Goal: Task Accomplishment & Management: Complete application form

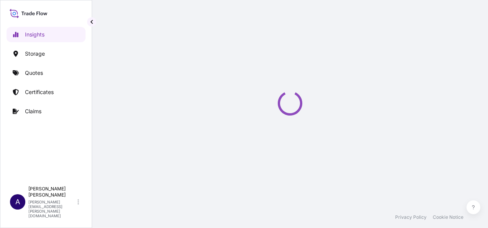
select select "2025"
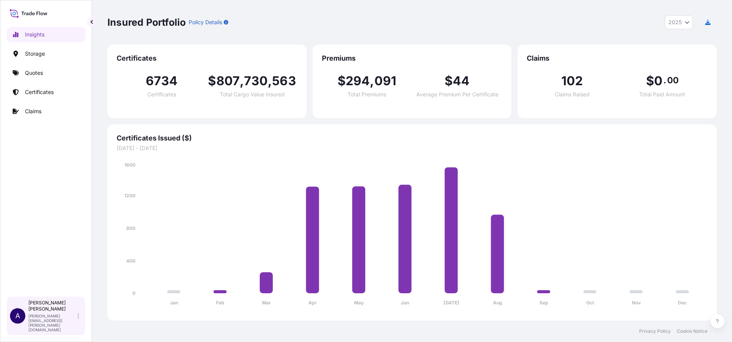
click at [72, 228] on div "Allison Mincher allison.mincher@wtwco.com" at bounding box center [55, 316] width 54 height 32
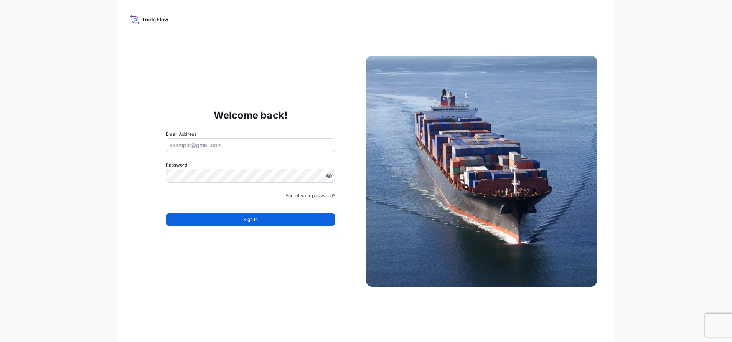
type input "[EMAIL_ADDRESS][DOMAIN_NAME]"
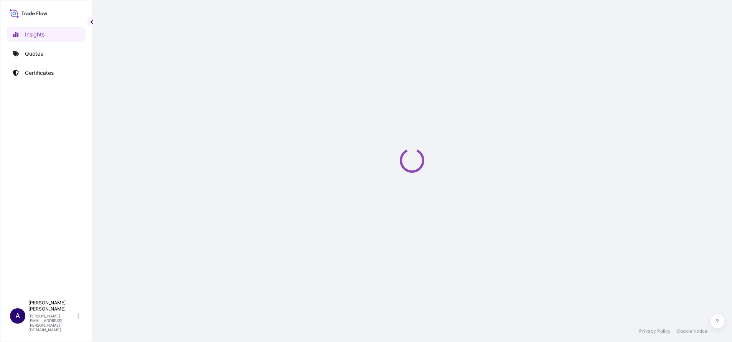
select select "2025"
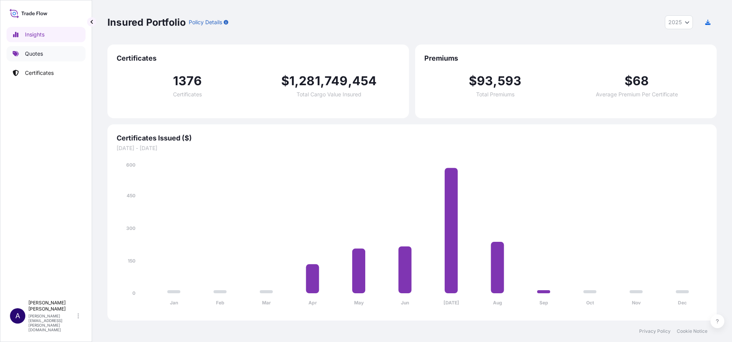
click at [39, 53] on p "Quotes" at bounding box center [34, 54] width 18 height 8
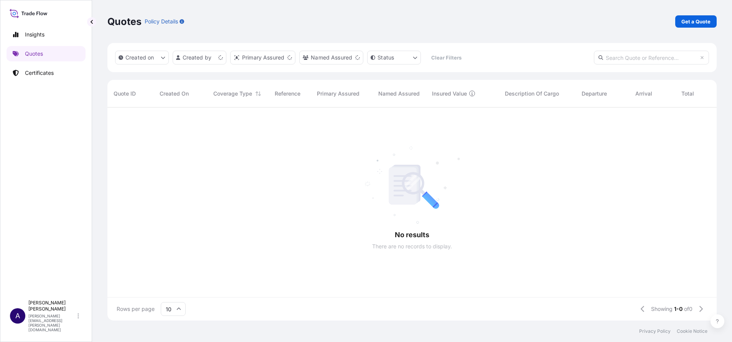
scroll to position [9, 9]
click at [623, 59] on input "text" at bounding box center [651, 58] width 115 height 14
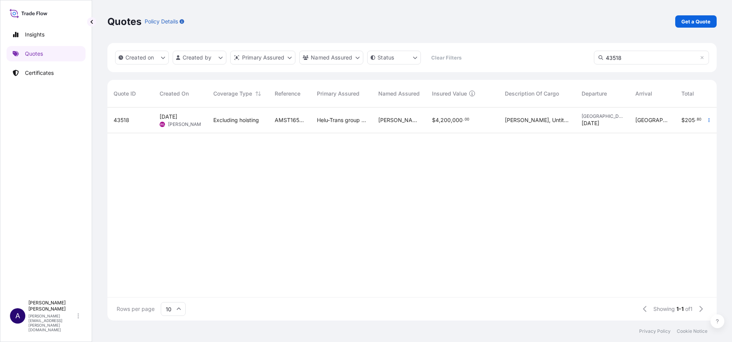
type input "43518"
click at [125, 120] on span "43518" at bounding box center [122, 120] width 16 height 8
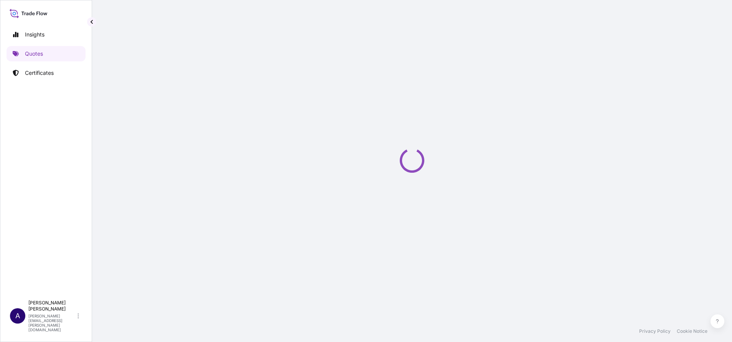
select select "STORAGE"
select select "Storage"
select select "Hong Kong"
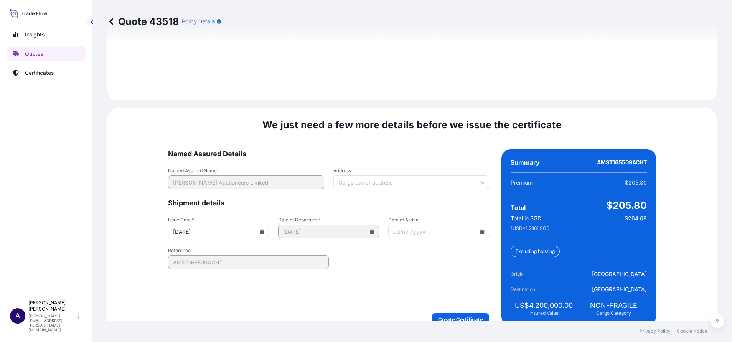
scroll to position [1168, 0]
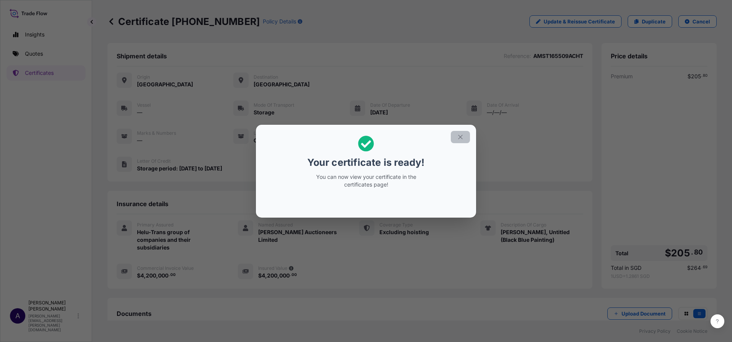
click at [464, 138] on button "button" at bounding box center [460, 137] width 19 height 12
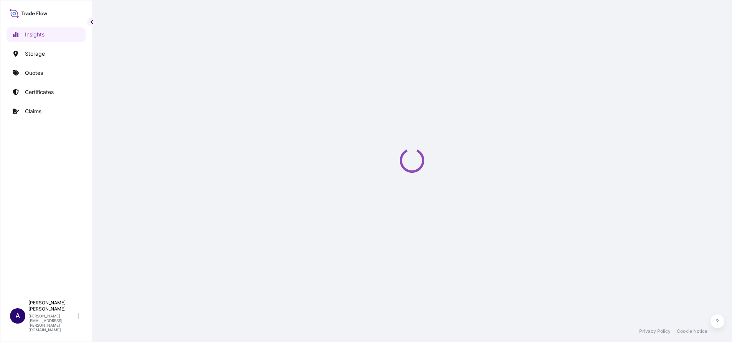
select select "2025"
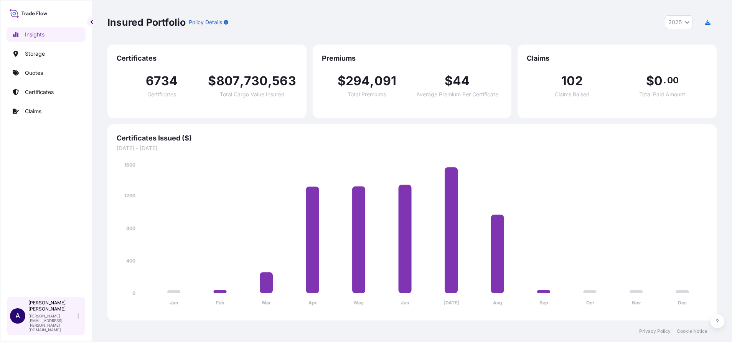
click at [73, 312] on p "Allison Mincher" at bounding box center [52, 306] width 48 height 12
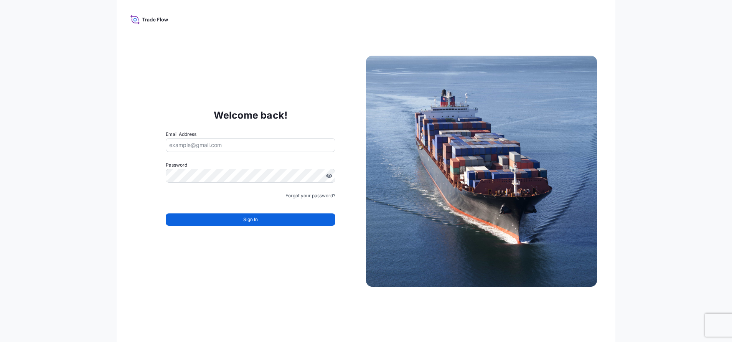
type input "Tradeflowa+psabdp@gmail.com"
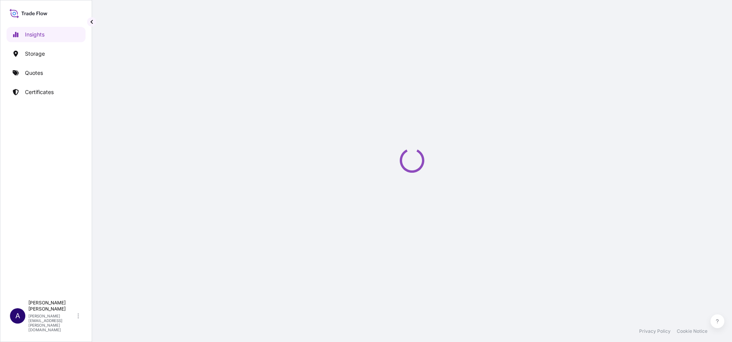
select select "2025"
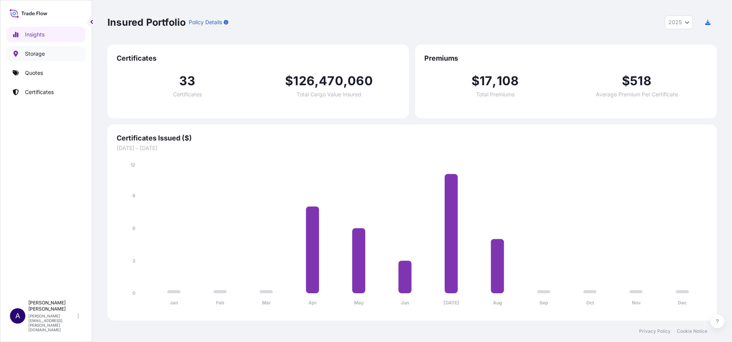
click at [36, 57] on p "Storage" at bounding box center [35, 54] width 20 height 8
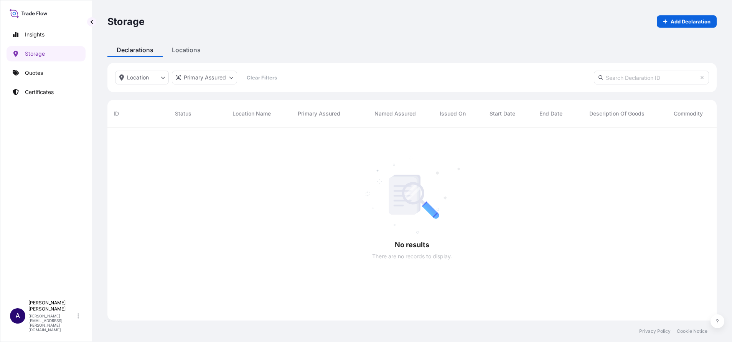
scroll to position [212, 601]
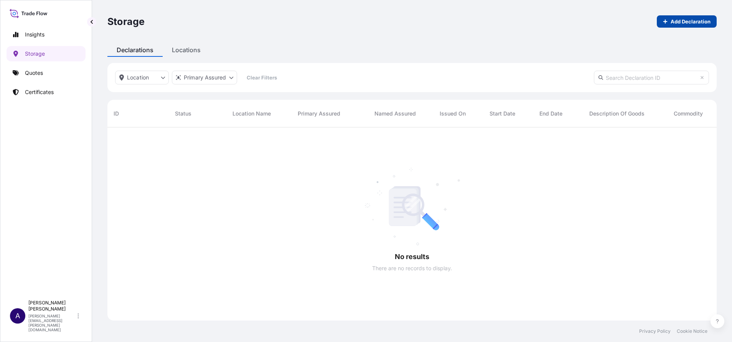
click at [700, 18] on p "Add Declaration" at bounding box center [691, 22] width 40 height 8
select select "32029"
select select "USD"
select select "mt"
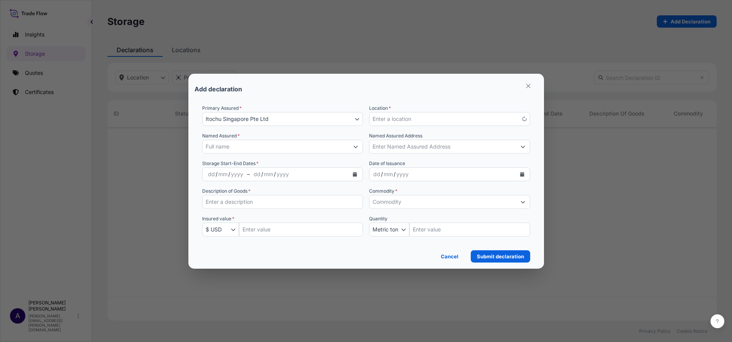
scroll to position [212, 601]
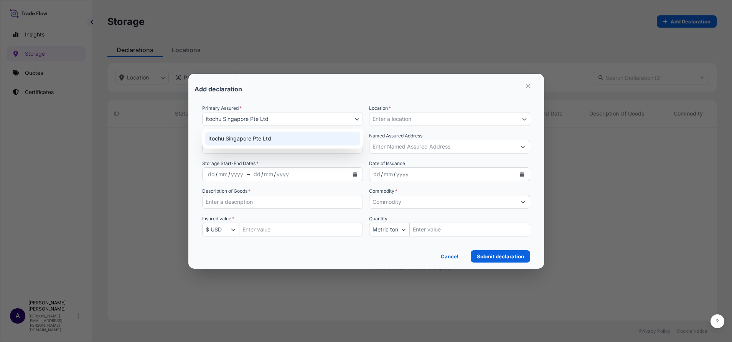
click at [356, 118] on icon "button" at bounding box center [357, 119] width 5 height 5
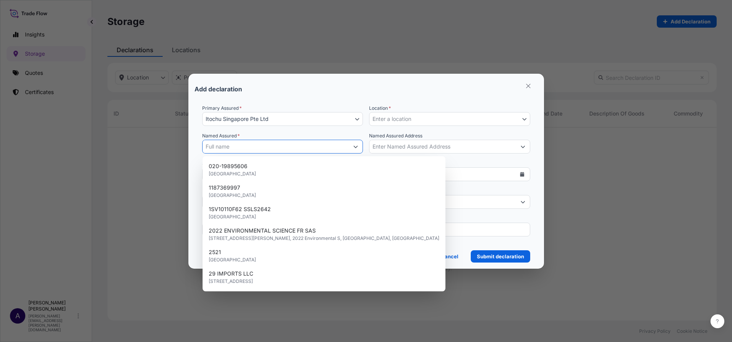
click at [352, 149] on button "Show suggestions" at bounding box center [356, 147] width 14 height 14
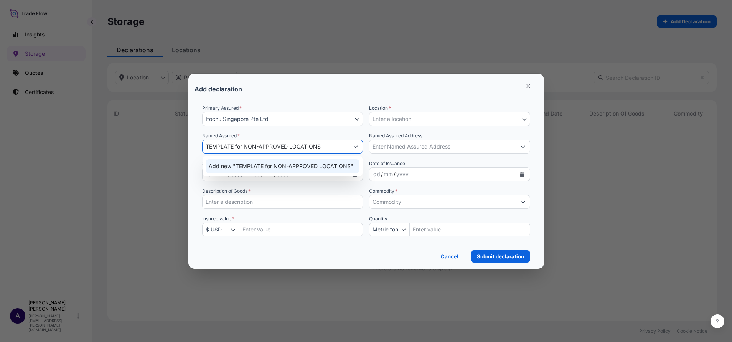
click at [223, 167] on span "Add new "TEMPLATE for NON-APPROVED LOCATIONS"" at bounding box center [281, 166] width 145 height 8
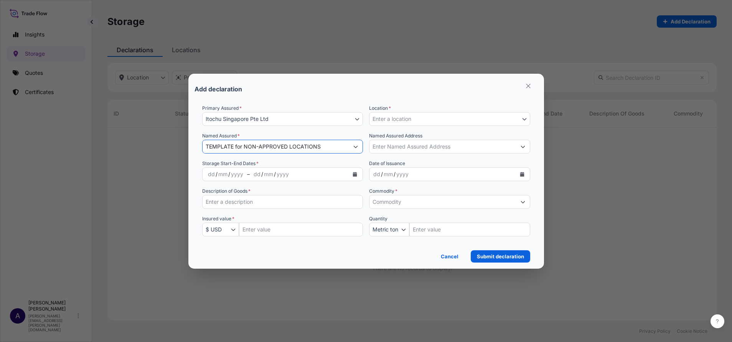
type input "TEMPLATE for NON-APPROVED LOCATIONS"
click at [432, 114] on button "Enter a location" at bounding box center [449, 119] width 161 height 14
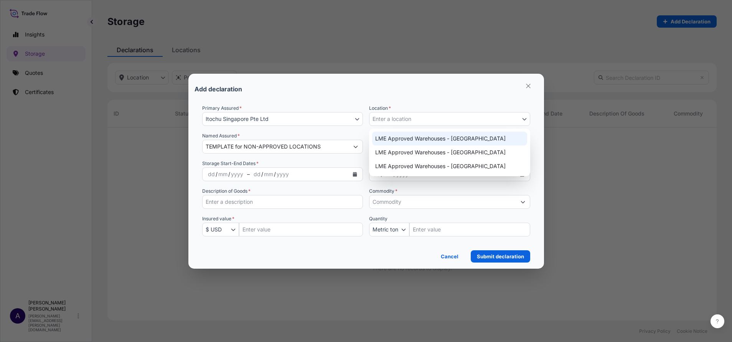
click at [420, 135] on div "LME Approved Warehouses - Singapore" at bounding box center [449, 139] width 155 height 14
select select "2265"
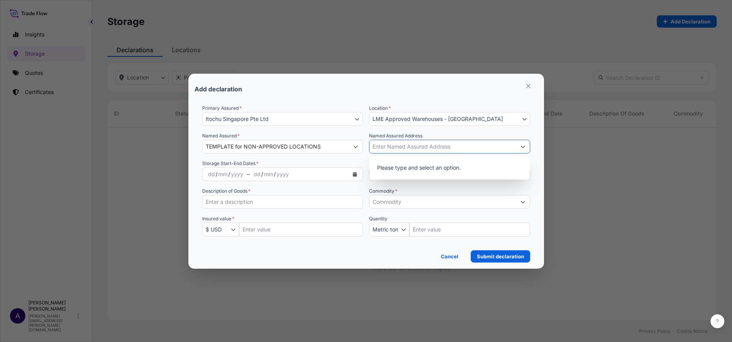
click at [384, 149] on input "Named Assured Address" at bounding box center [443, 147] width 147 height 14
click at [355, 162] on div "Storage Start-End Dates * dd / mm / yyyy – dd / mm / yyyy" at bounding box center [282, 170] width 161 height 21
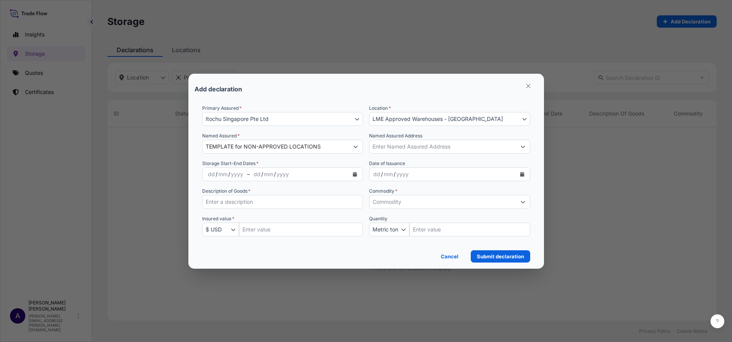
click at [353, 173] on icon "Calendar" at bounding box center [355, 174] width 5 height 5
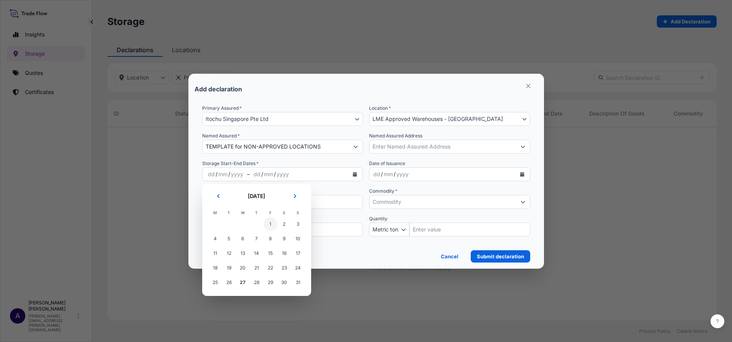
click at [273, 223] on span "1" at bounding box center [271, 224] width 14 height 14
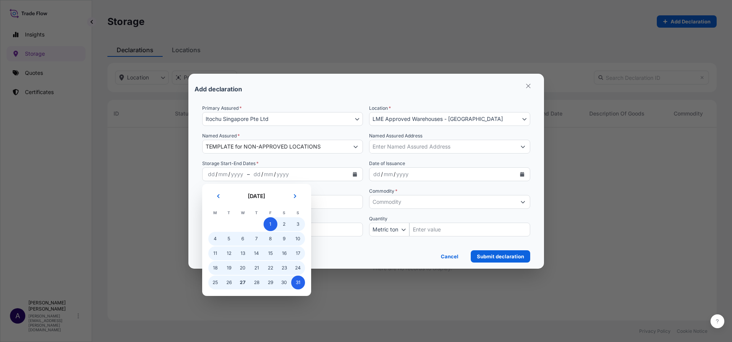
click at [296, 282] on span "31" at bounding box center [298, 283] width 14 height 14
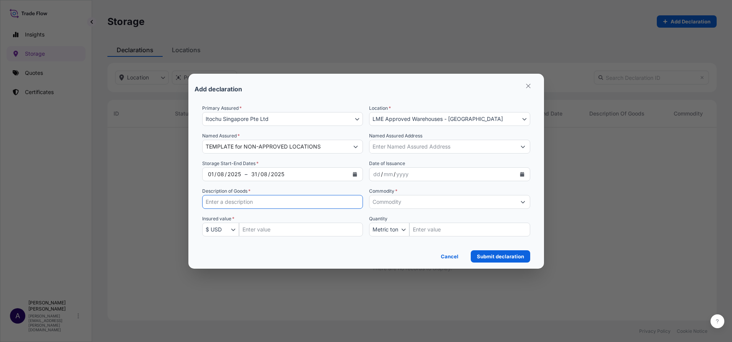
click at [303, 201] on input "Description of Goods *" at bounding box center [282, 202] width 161 height 14
type input "TEMPLTE ONLY - TO BE DELETED"
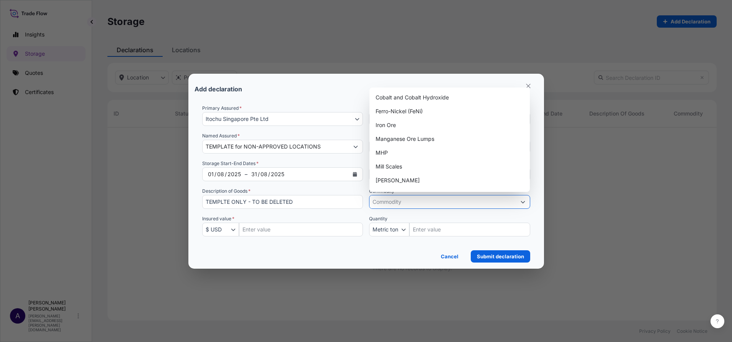
click at [410, 200] on input "Commodity *" at bounding box center [443, 202] width 147 height 14
click at [427, 99] on div "Cobalt and Cobalt Hydroxide" at bounding box center [450, 98] width 154 height 14
type input "Cobalt and Cobalt Hydroxide"
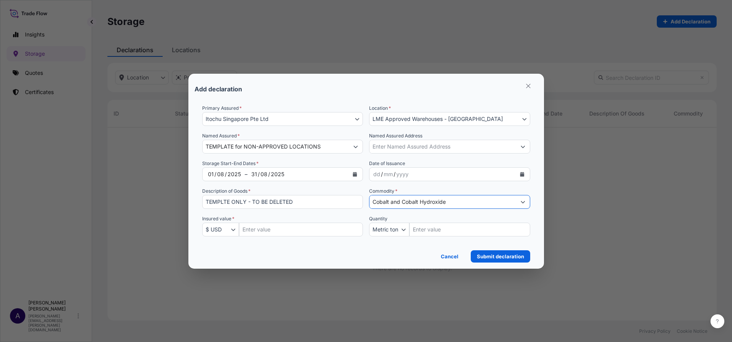
click at [271, 231] on input "Insured Value Amount" at bounding box center [301, 230] width 124 height 14
type input "1"
click at [506, 255] on p "Submit declaration" at bounding box center [500, 257] width 47 height 8
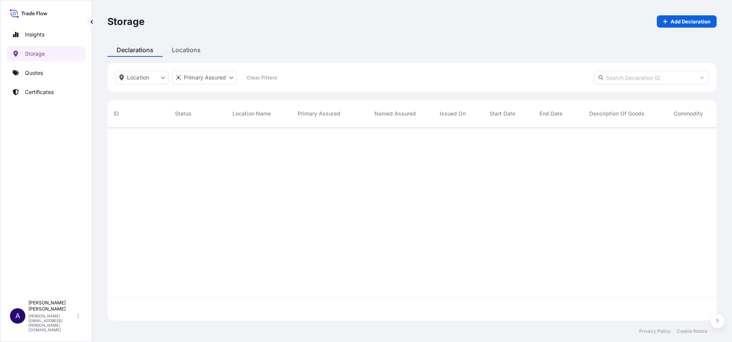
scroll to position [188, 601]
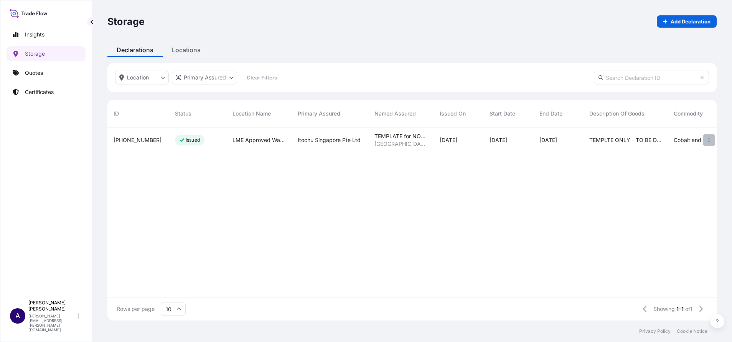
click at [707, 139] on button "button" at bounding box center [709, 140] width 12 height 12
click at [674, 157] on p "Cancel declaration" at bounding box center [669, 156] width 47 height 8
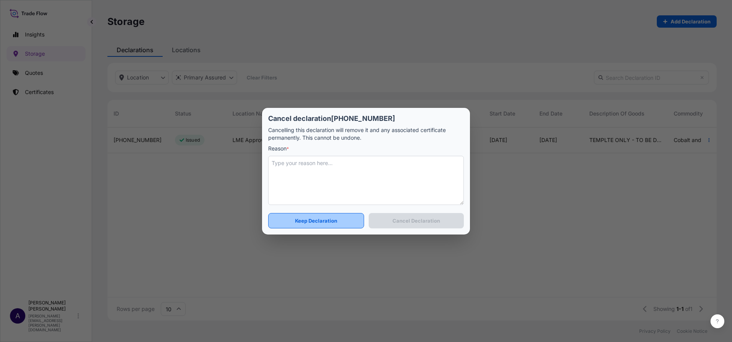
click at [345, 221] on button "Keep Declaration" at bounding box center [316, 220] width 96 height 15
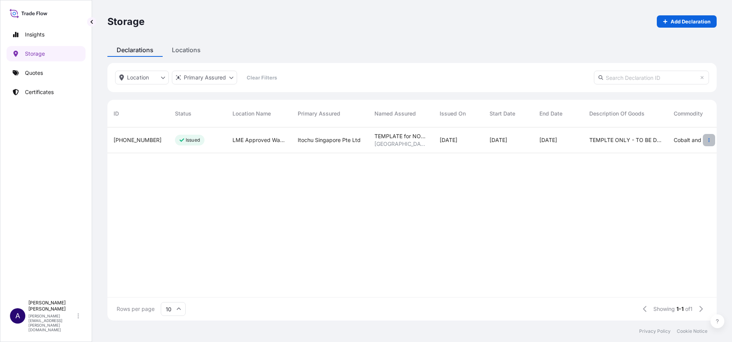
click at [706, 142] on button "button" at bounding box center [709, 140] width 12 height 12
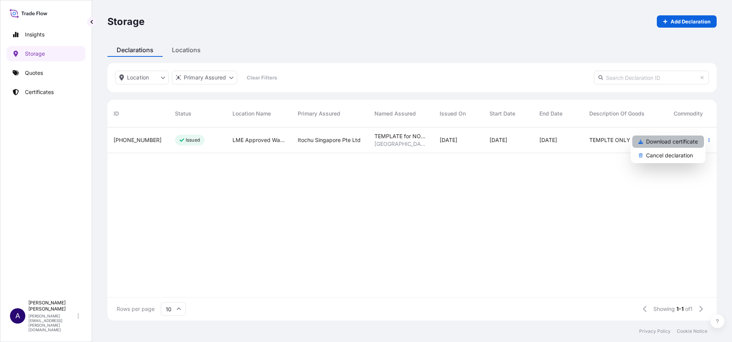
click at [677, 144] on p "Download certificate" at bounding box center [672, 142] width 52 height 8
click at [659, 138] on p "Download certificate" at bounding box center [672, 142] width 52 height 8
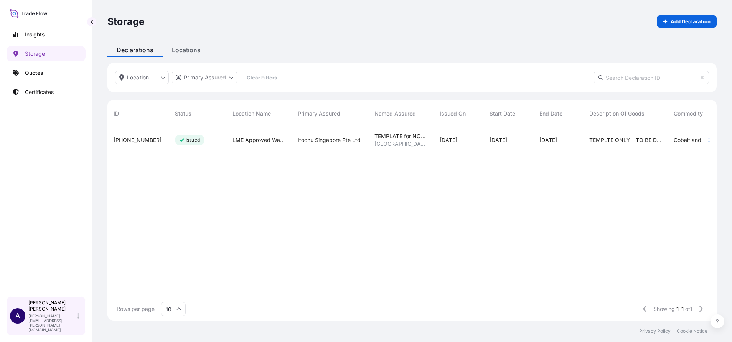
click at [80, 322] on div "Allison Mincher allison.mincher@wtwco.com" at bounding box center [55, 316] width 54 height 32
